Goal: Task Accomplishment & Management: Complete application form

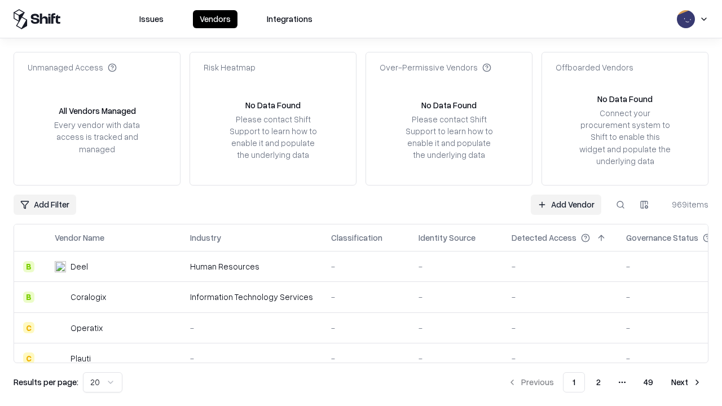
click at [566, 204] on link "Add Vendor" at bounding box center [566, 205] width 70 height 20
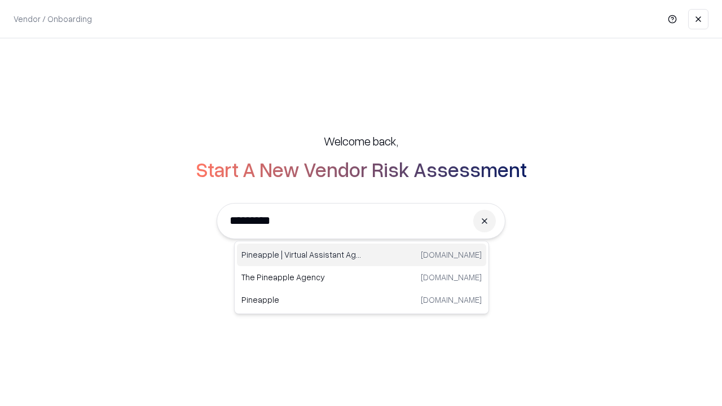
click at [361, 255] on div "Pineapple | Virtual Assistant Agency [DOMAIN_NAME]" at bounding box center [361, 255] width 249 height 23
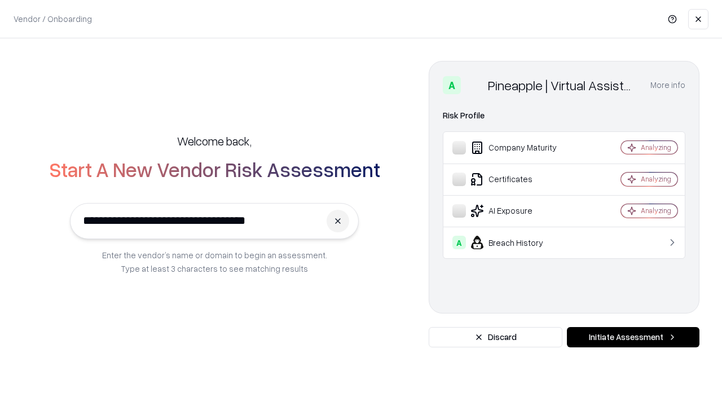
type input "**********"
click at [633, 337] on button "Initiate Assessment" at bounding box center [633, 337] width 133 height 20
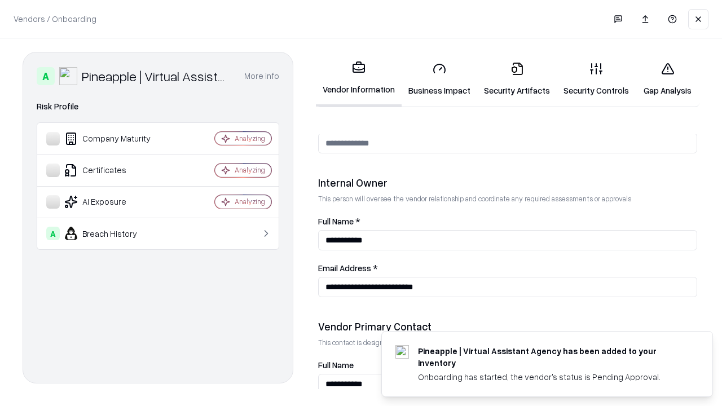
scroll to position [584, 0]
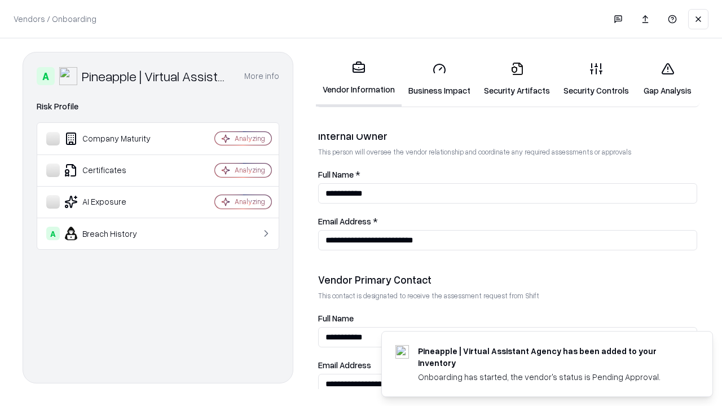
click at [439, 79] on link "Business Impact" at bounding box center [439, 79] width 76 height 52
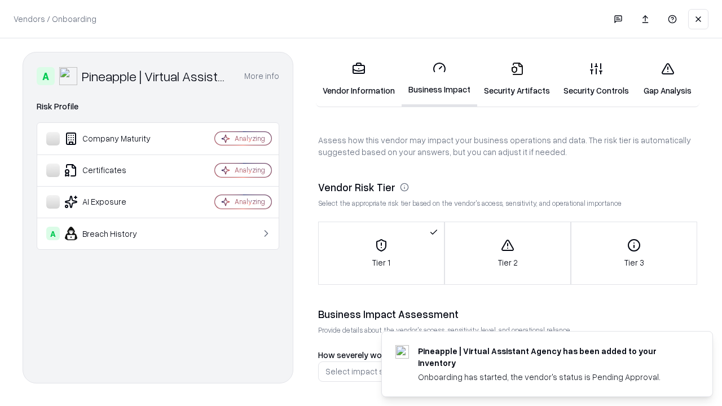
click at [517, 79] on link "Security Artifacts" at bounding box center [517, 79] width 80 height 52
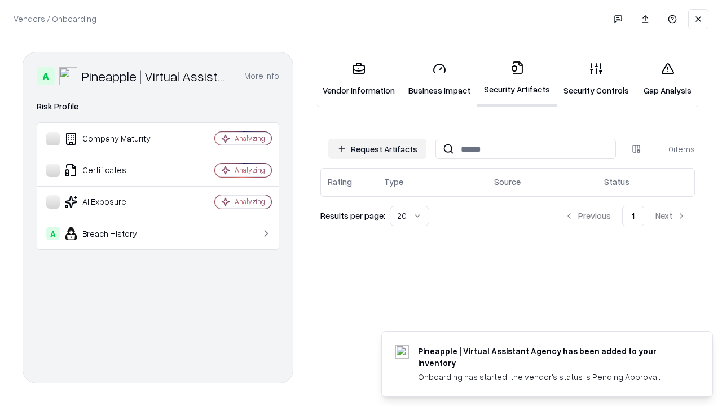
click at [377, 149] on button "Request Artifacts" at bounding box center [377, 149] width 98 height 20
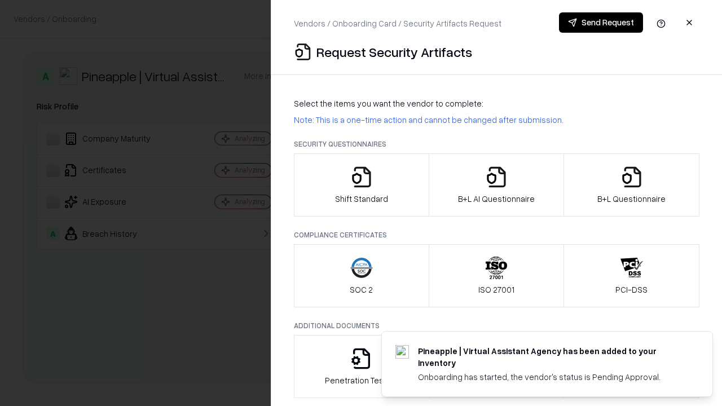
click at [361, 185] on icon "button" at bounding box center [361, 177] width 23 height 23
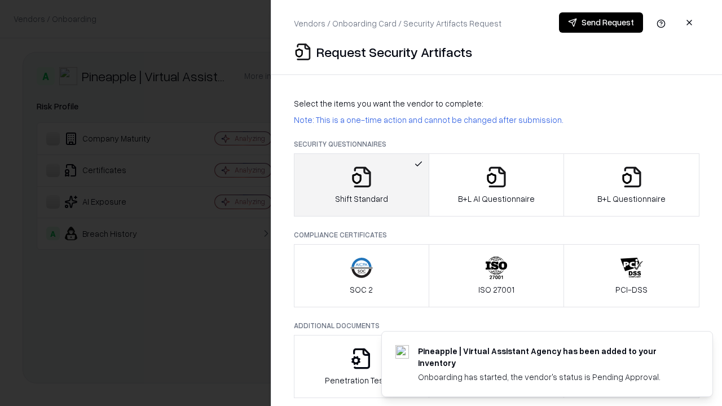
click at [601, 23] on button "Send Request" at bounding box center [601, 22] width 84 height 20
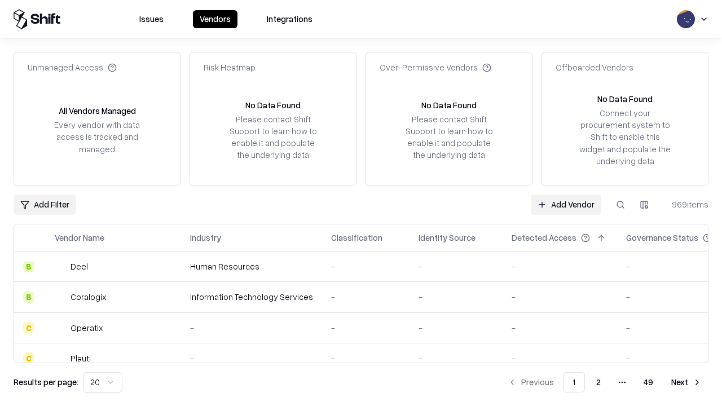
click at [620, 204] on button at bounding box center [620, 205] width 20 height 20
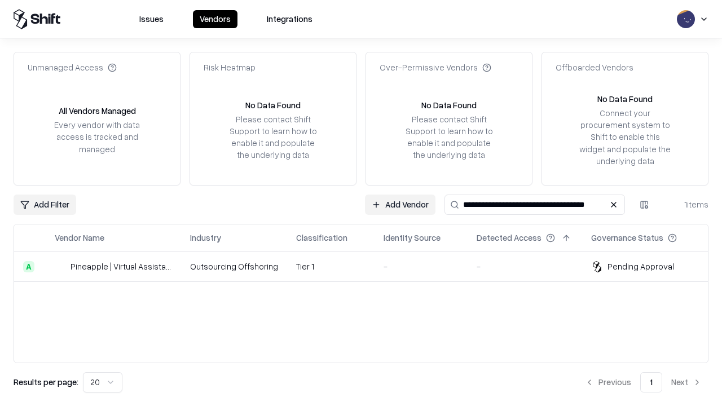
type input "**********"
click at [368, 266] on td "Tier 1" at bounding box center [330, 266] width 87 height 30
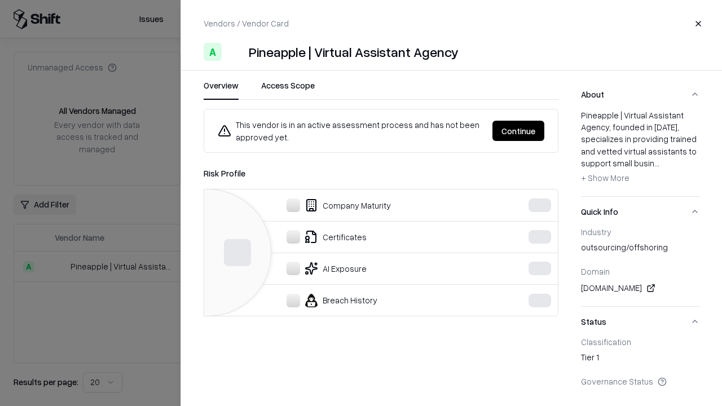
click at [518, 131] on button "Continue" at bounding box center [518, 131] width 52 height 20
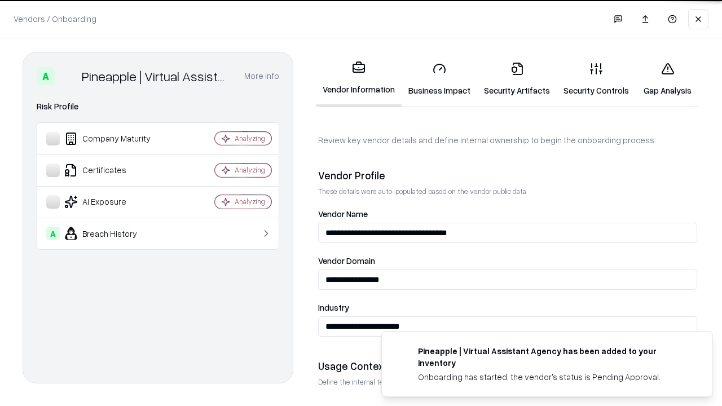
click at [517, 79] on link "Security Artifacts" at bounding box center [517, 79] width 80 height 52
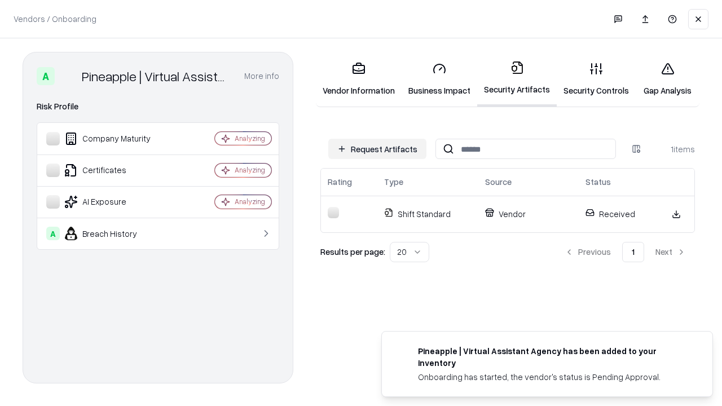
click at [667, 79] on link "Gap Analysis" at bounding box center [668, 79] width 64 height 52
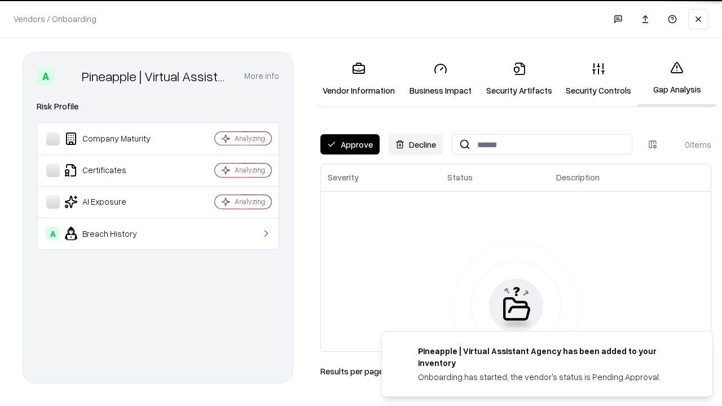
click at [350, 144] on button "Approve" at bounding box center [349, 144] width 59 height 20
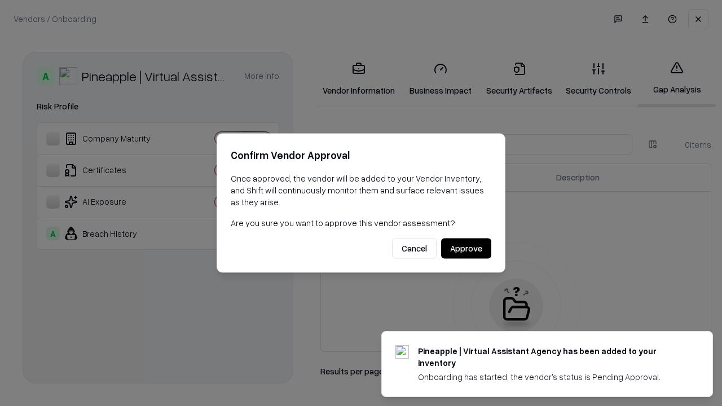
click at [466, 248] on button "Approve" at bounding box center [466, 249] width 50 height 20
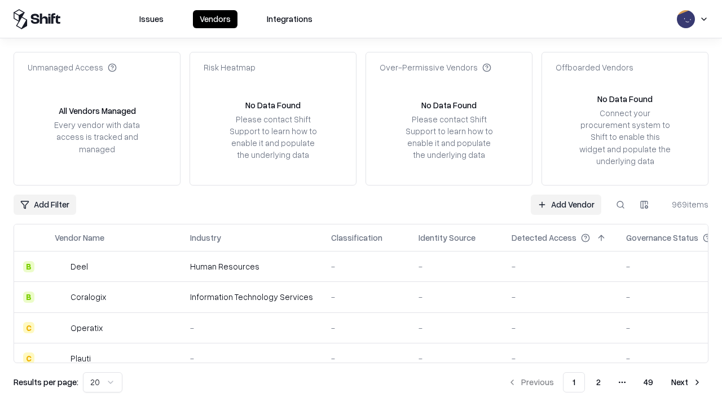
type input "**********"
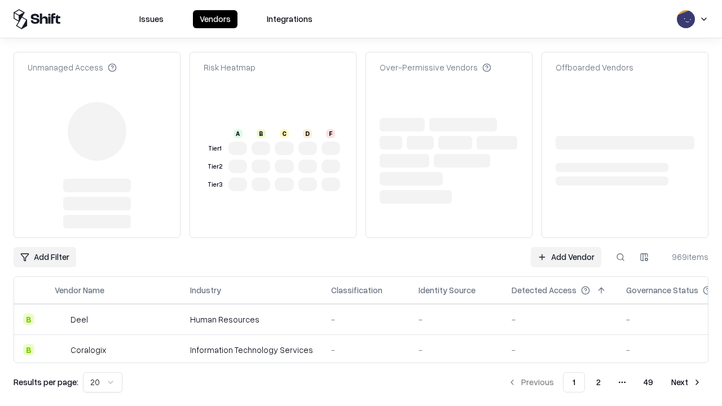
click at [566, 247] on link "Add Vendor" at bounding box center [566, 257] width 70 height 20
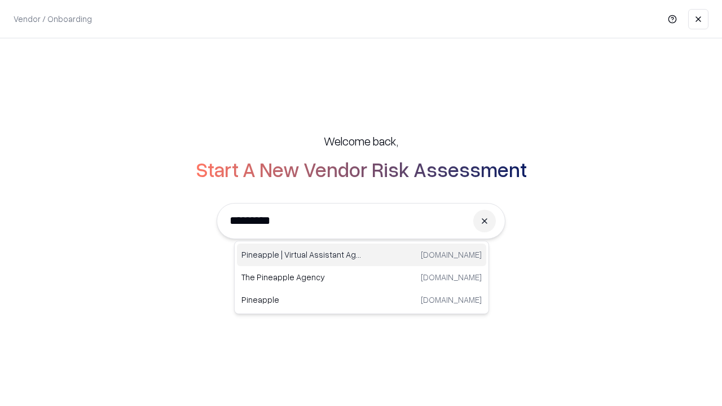
click at [361, 255] on div "Pineapple | Virtual Assistant Agency [DOMAIN_NAME]" at bounding box center [361, 255] width 249 height 23
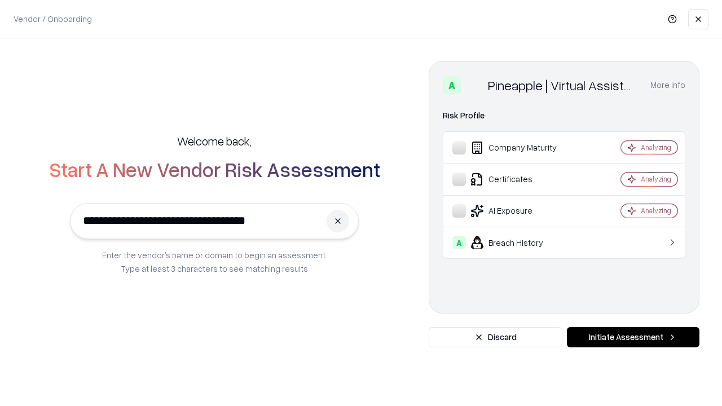
type input "**********"
click at [633, 337] on button "Initiate Assessment" at bounding box center [633, 337] width 133 height 20
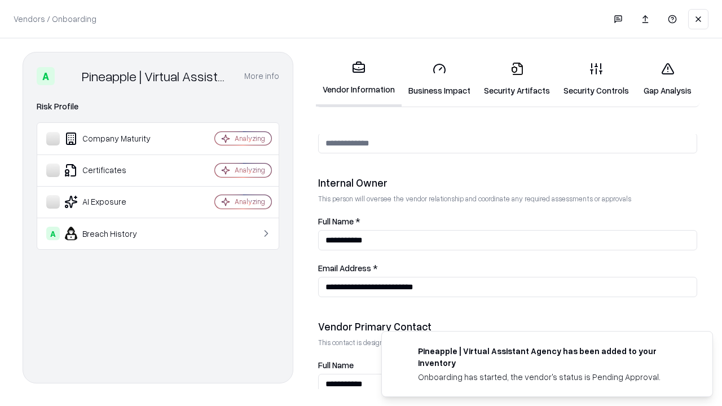
scroll to position [584, 0]
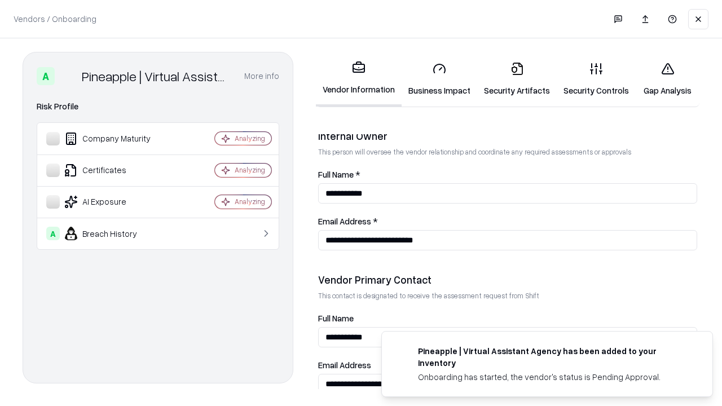
click at [667, 79] on link "Gap Analysis" at bounding box center [668, 79] width 64 height 52
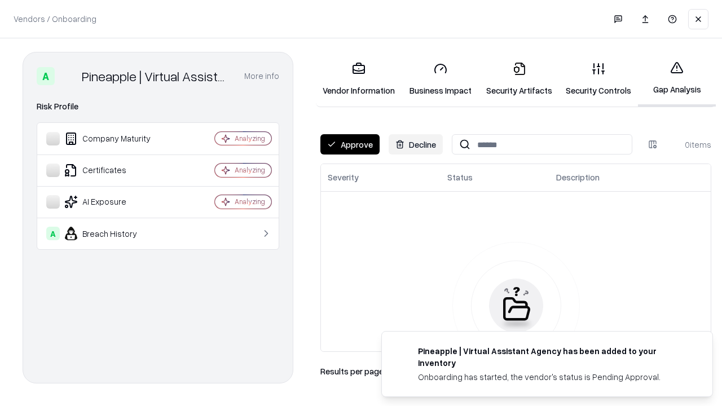
click at [350, 144] on button "Approve" at bounding box center [349, 144] width 59 height 20
